Goal: Information Seeking & Learning: Learn about a topic

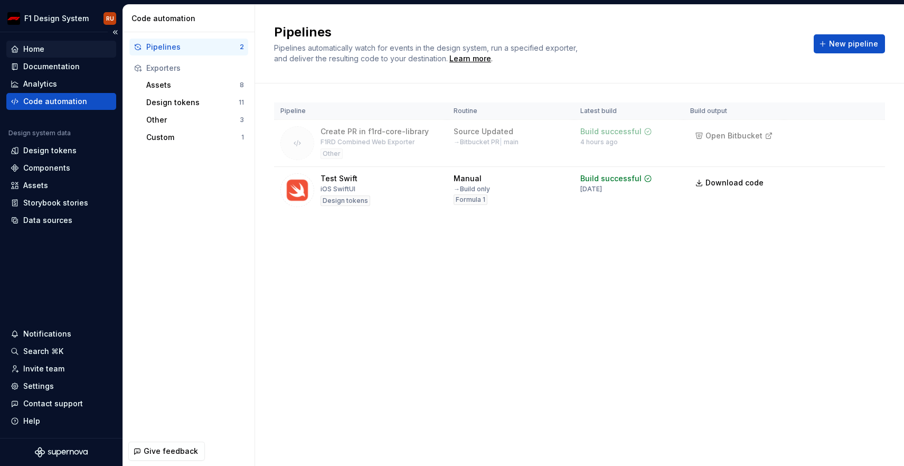
click at [26, 54] on div "Home" at bounding box center [61, 49] width 110 height 17
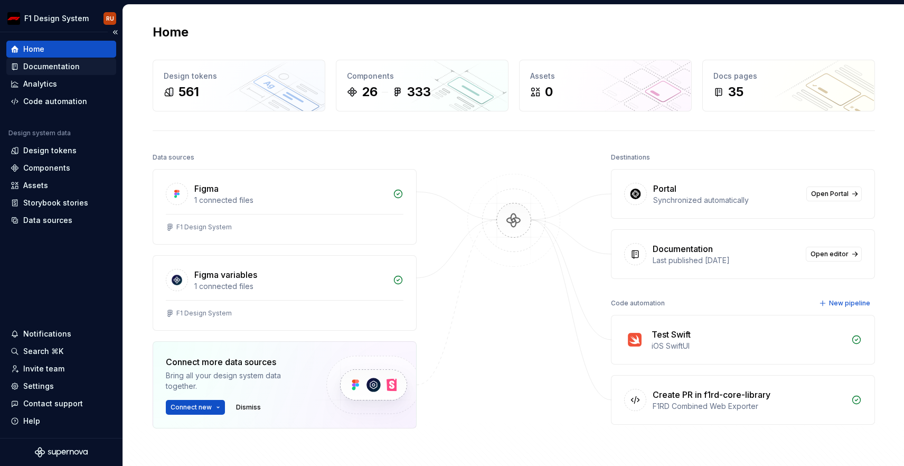
click at [45, 63] on div "Documentation" at bounding box center [51, 66] width 56 height 11
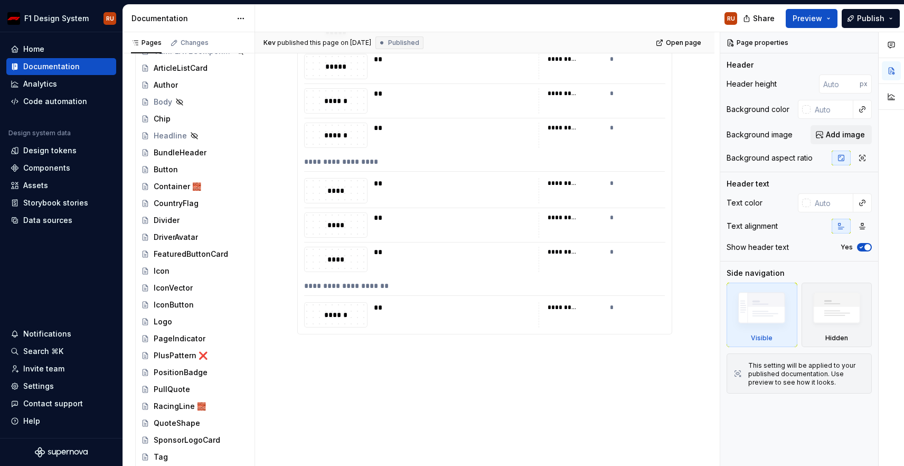
scroll to position [238, 0]
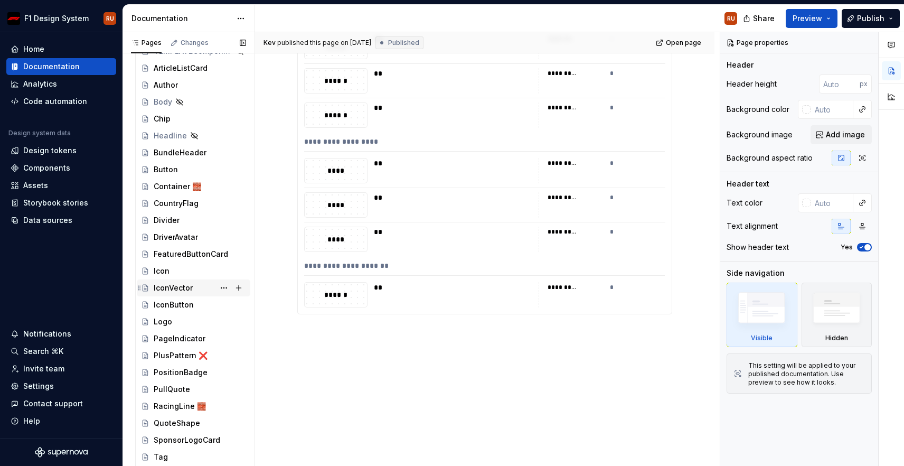
click at [155, 292] on div "IconVector" at bounding box center [173, 287] width 39 height 11
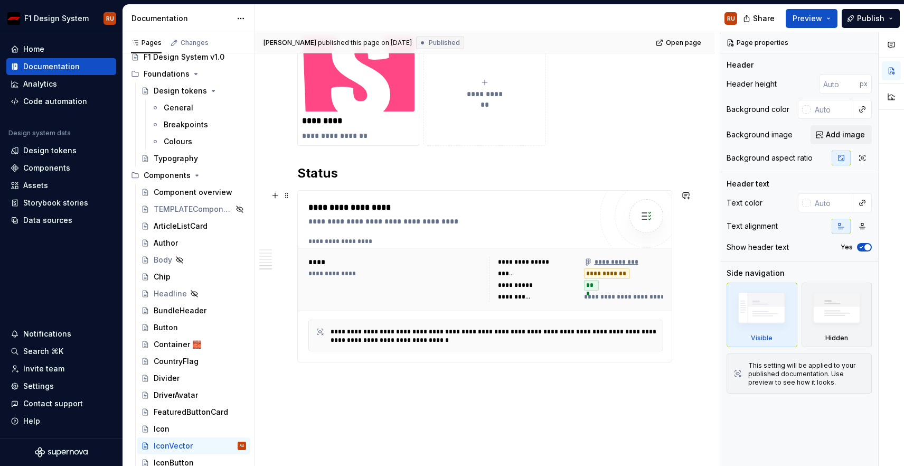
scroll to position [877, 0]
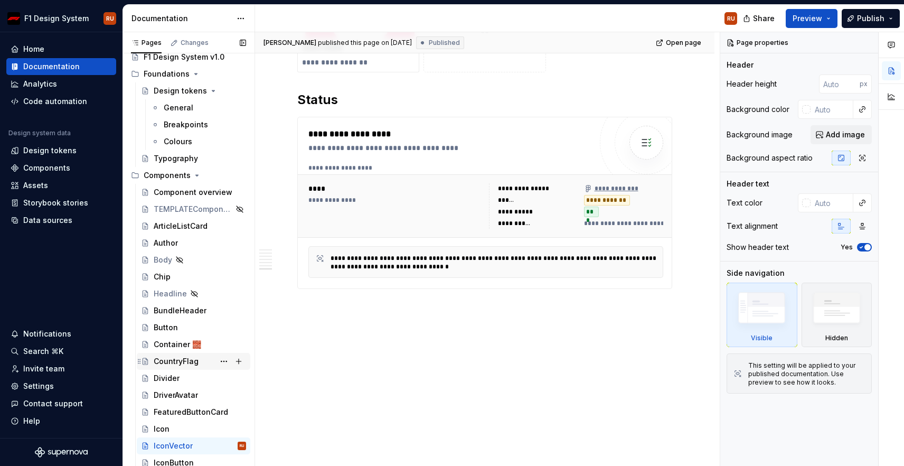
click at [159, 360] on div "CountryFlag" at bounding box center [176, 361] width 45 height 11
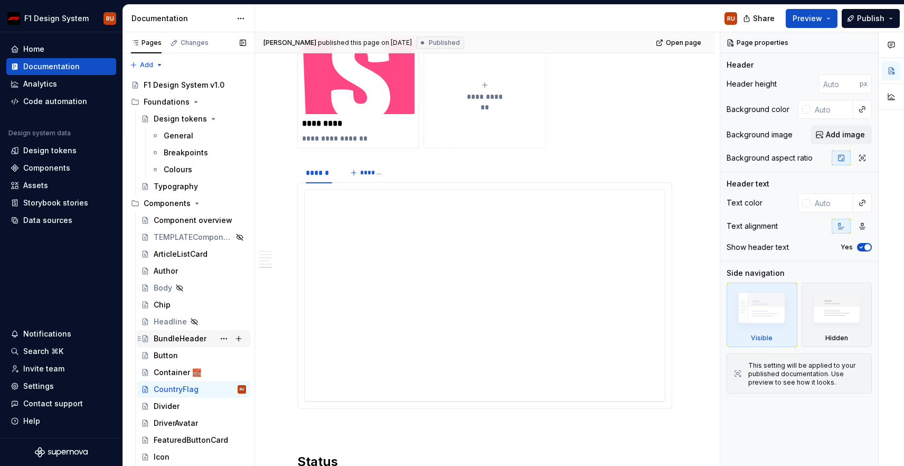
click at [164, 337] on div "BundleHeader" at bounding box center [180, 338] width 53 height 11
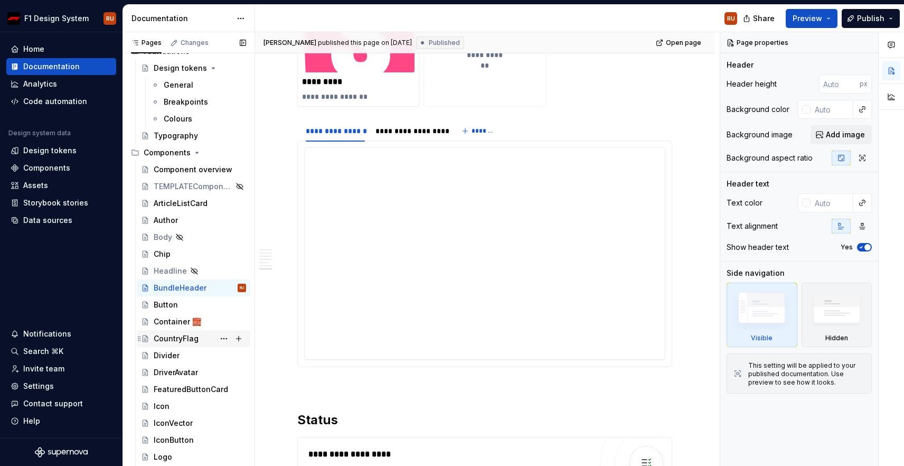
scroll to position [52, 0]
click at [163, 374] on div "DriverAvatar" at bounding box center [176, 371] width 44 height 11
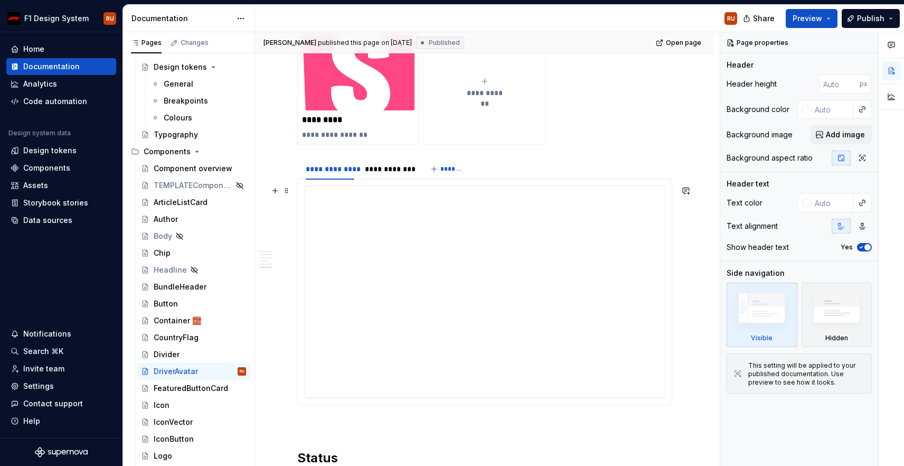
scroll to position [640, 0]
click at [389, 165] on div "**********" at bounding box center [389, 168] width 48 height 11
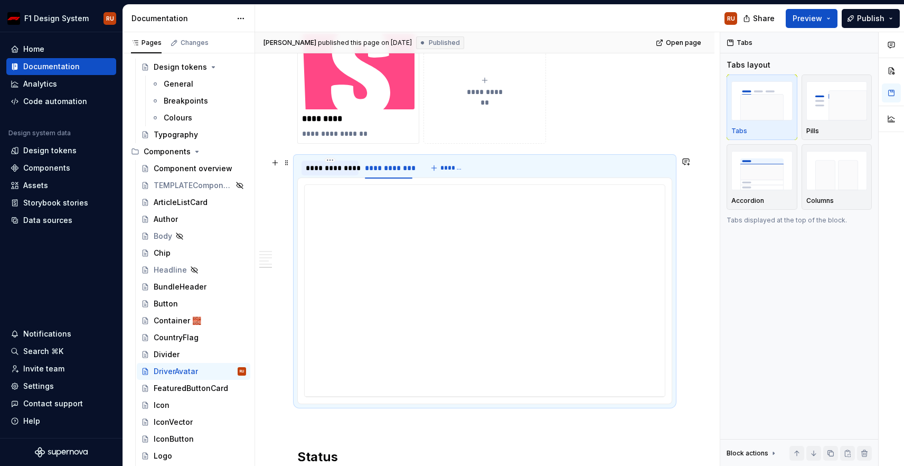
click at [328, 168] on div "**********" at bounding box center [330, 168] width 49 height 11
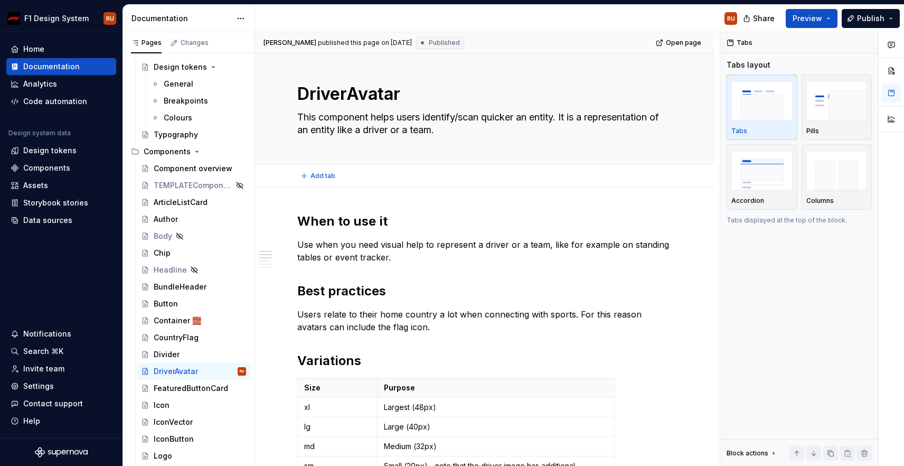
scroll to position [0, 0]
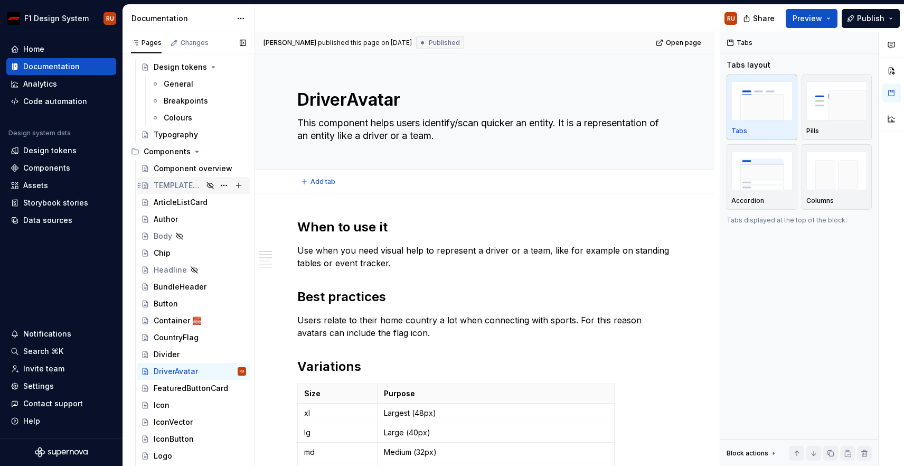
type textarea "*"
click at [41, 154] on div "Design tokens" at bounding box center [49, 150] width 53 height 11
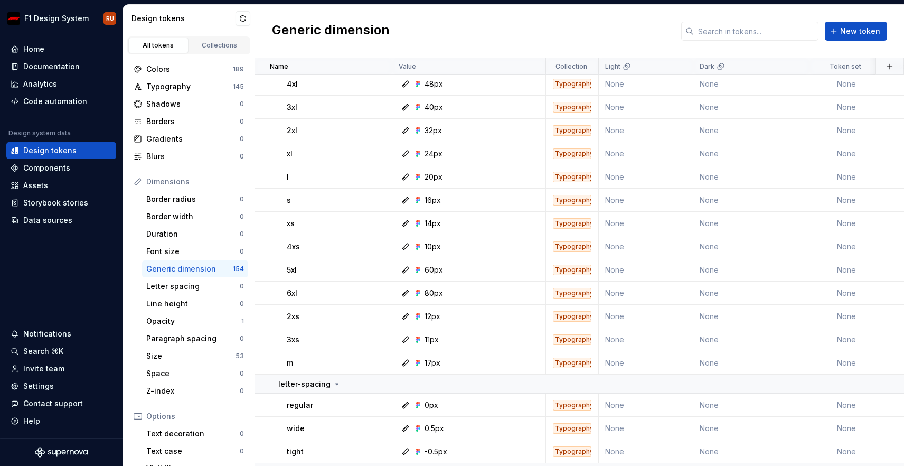
scroll to position [1755, 0]
